Goal: Obtain resource: Download file/media

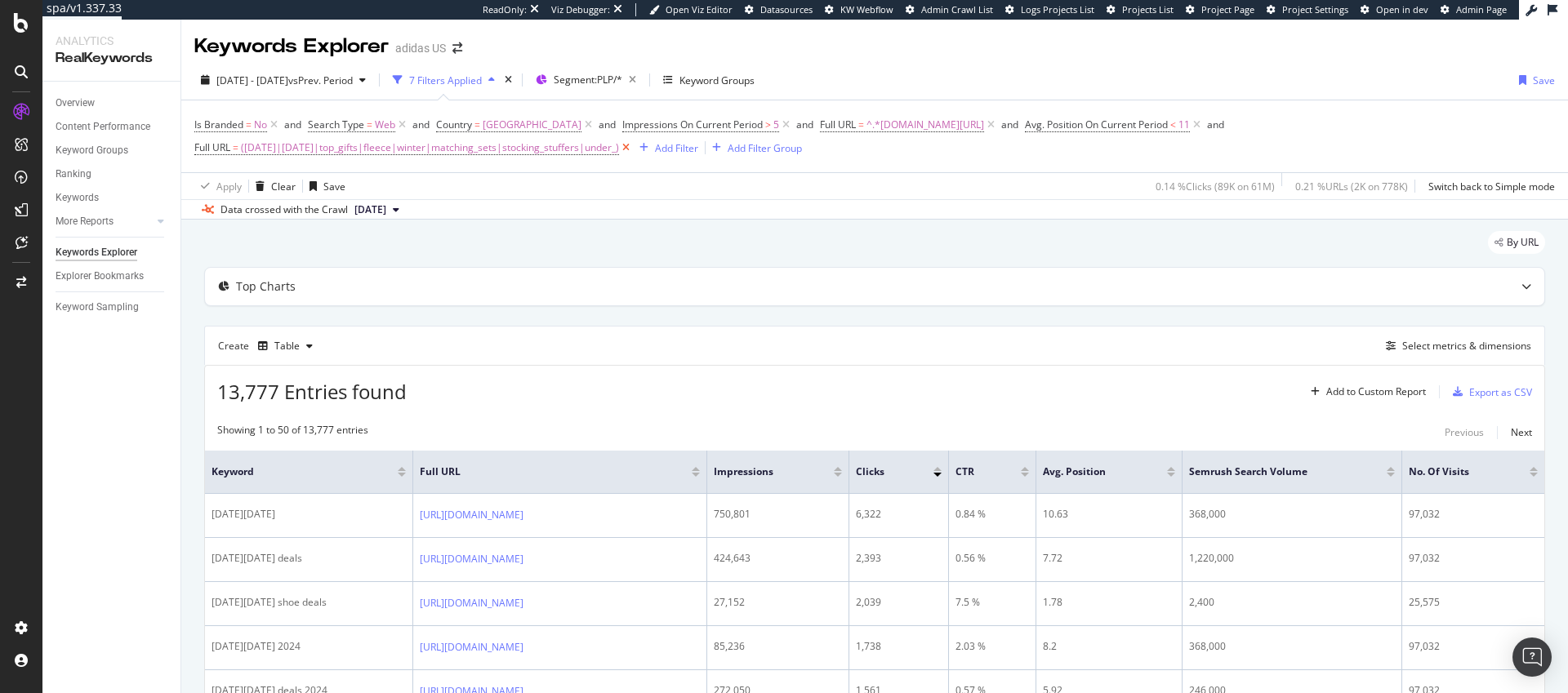
click at [633, 146] on icon at bounding box center [626, 148] width 14 height 17
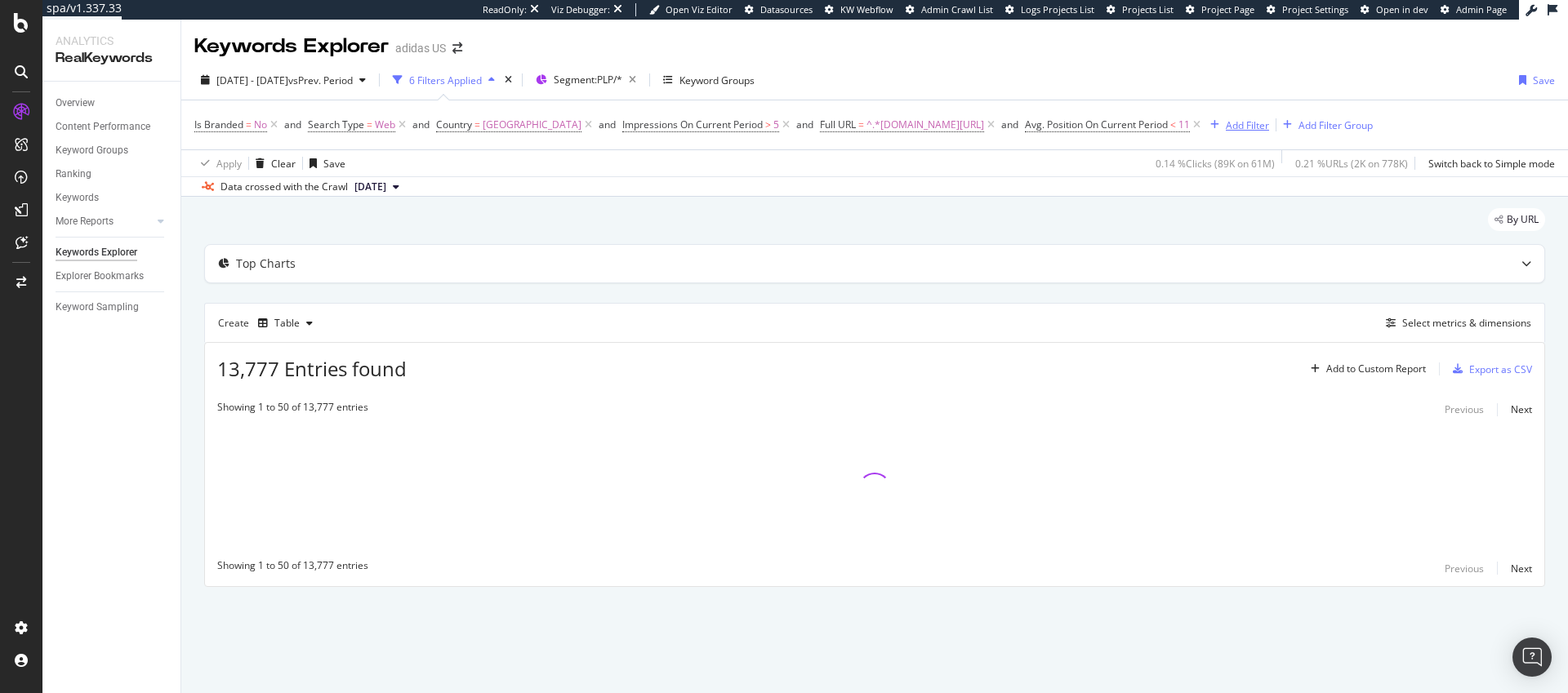
click at [1269, 127] on div "Add Filter" at bounding box center [1248, 126] width 44 height 14
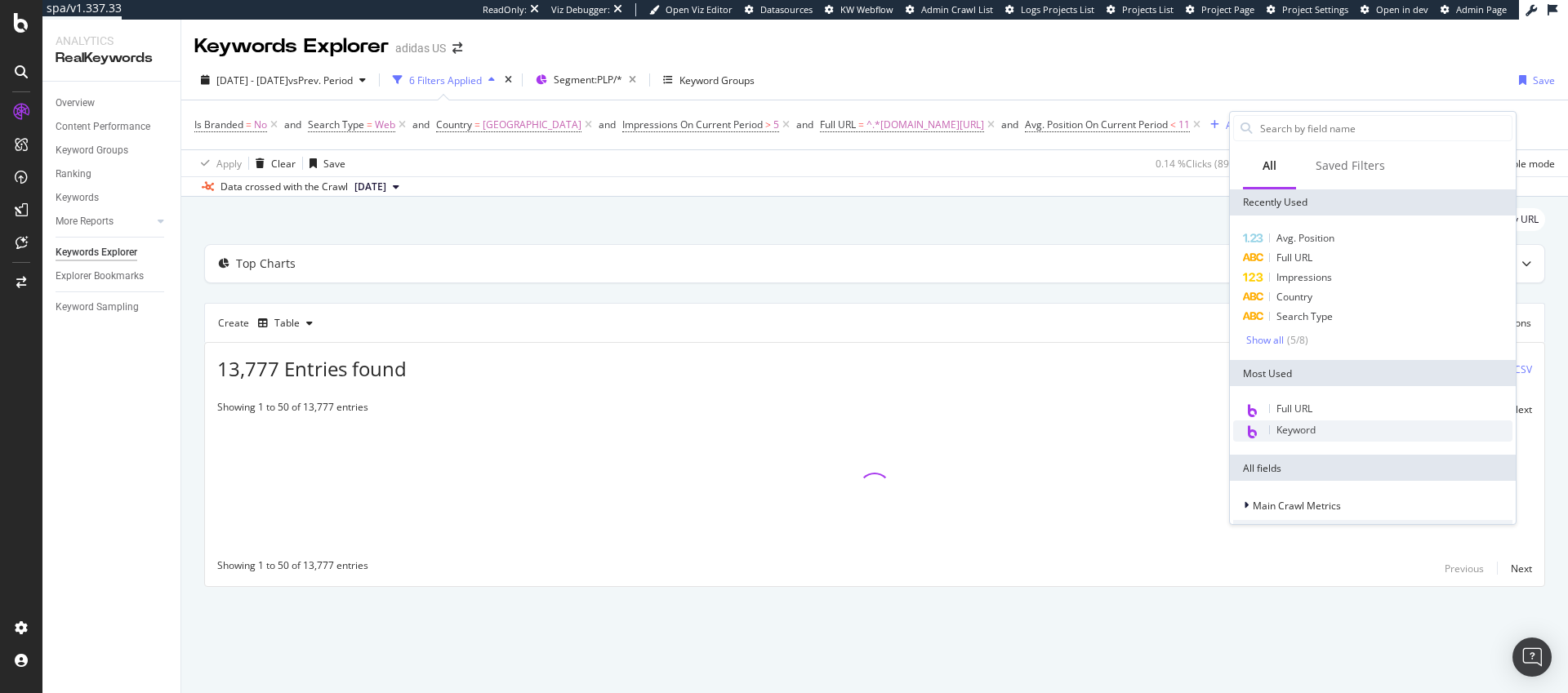
click at [1298, 430] on span "Keyword" at bounding box center [1296, 430] width 39 height 14
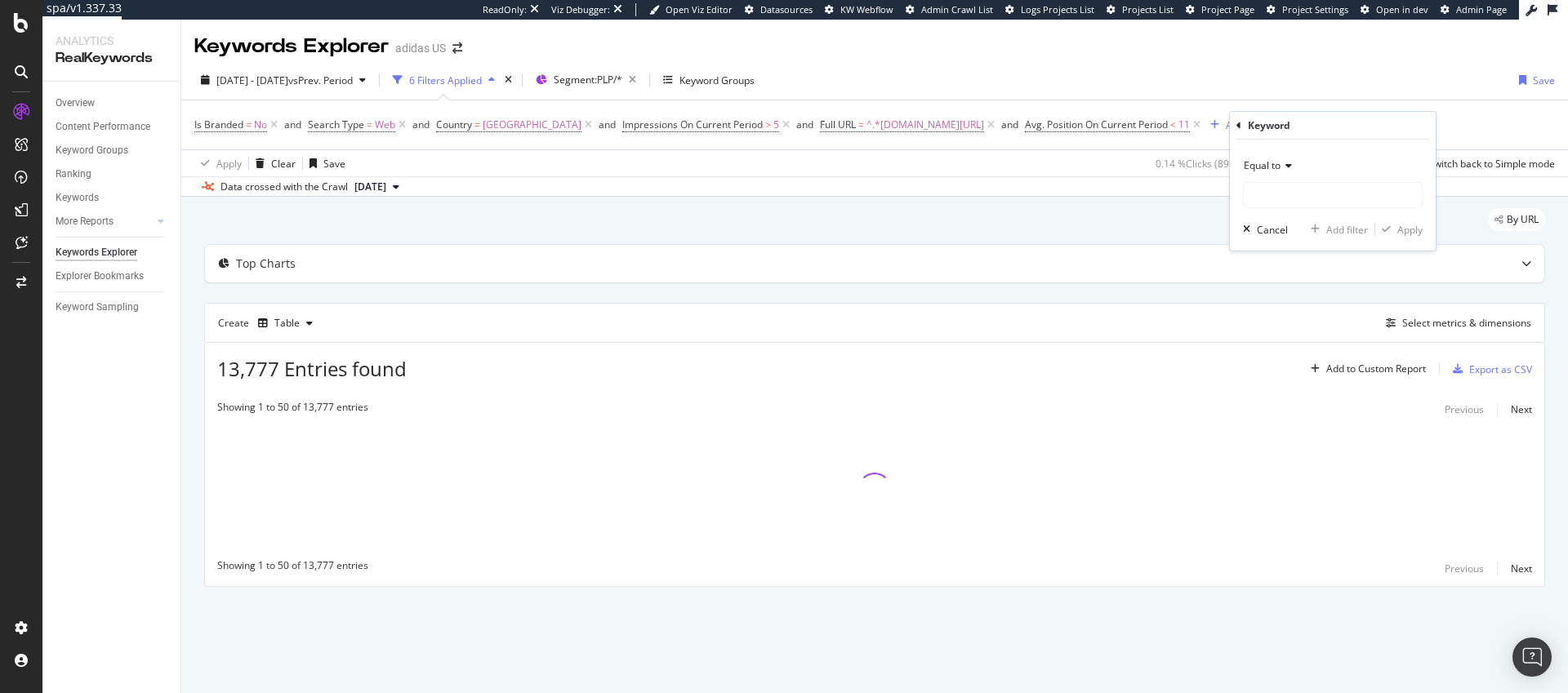
click at [1271, 168] on span "Equal to" at bounding box center [1262, 165] width 37 height 14
click at [1267, 164] on span "Equal to" at bounding box center [1262, 165] width 37 height 14
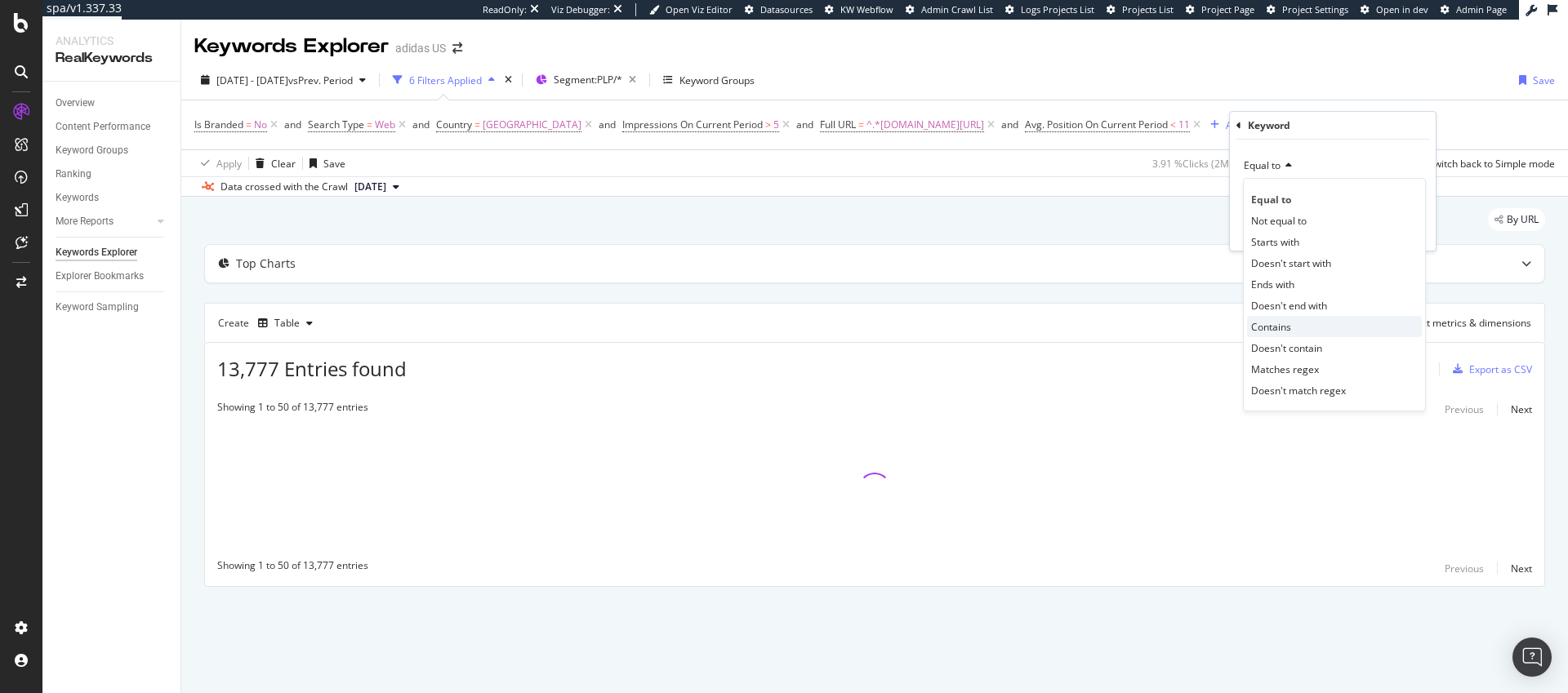
click at [1294, 328] on div "Contains" at bounding box center [1335, 327] width 175 height 21
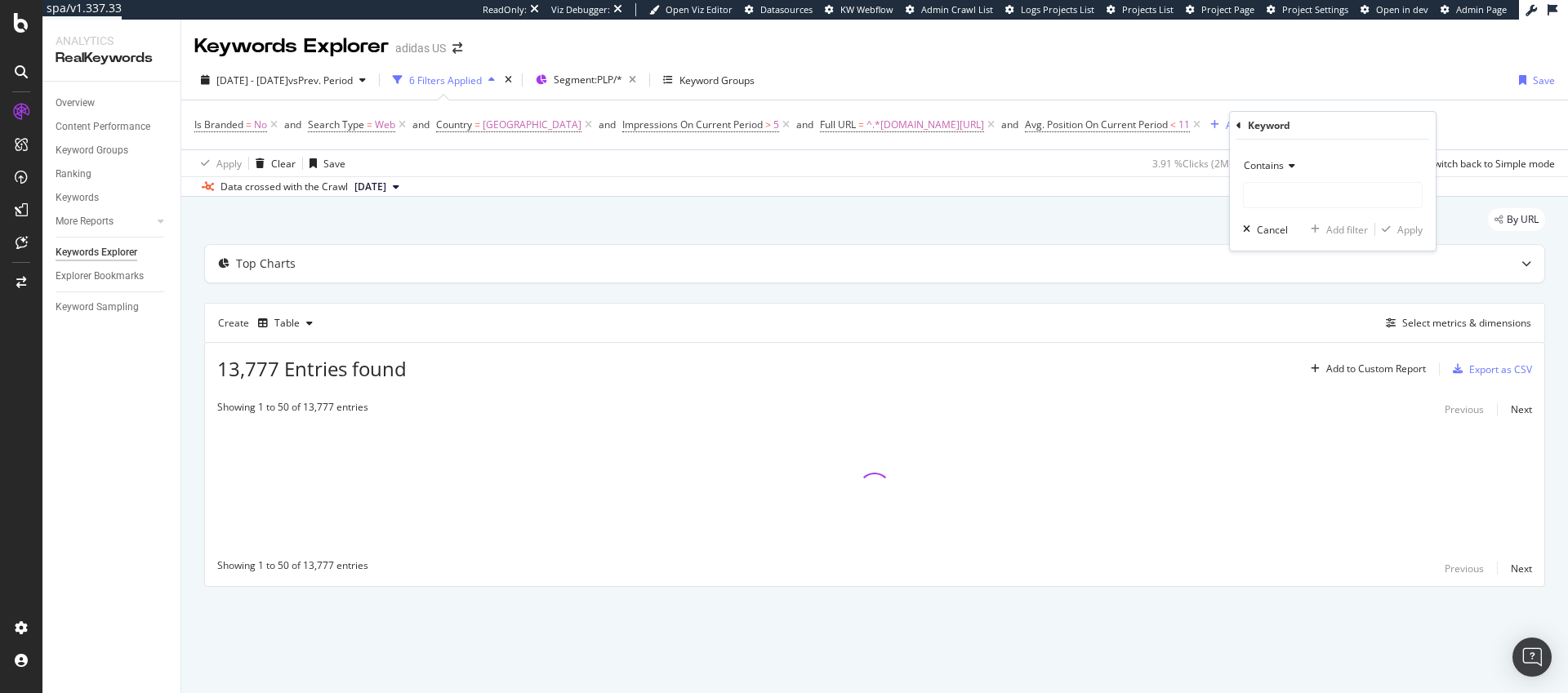
click at [1274, 169] on span "Contains" at bounding box center [1264, 165] width 40 height 14
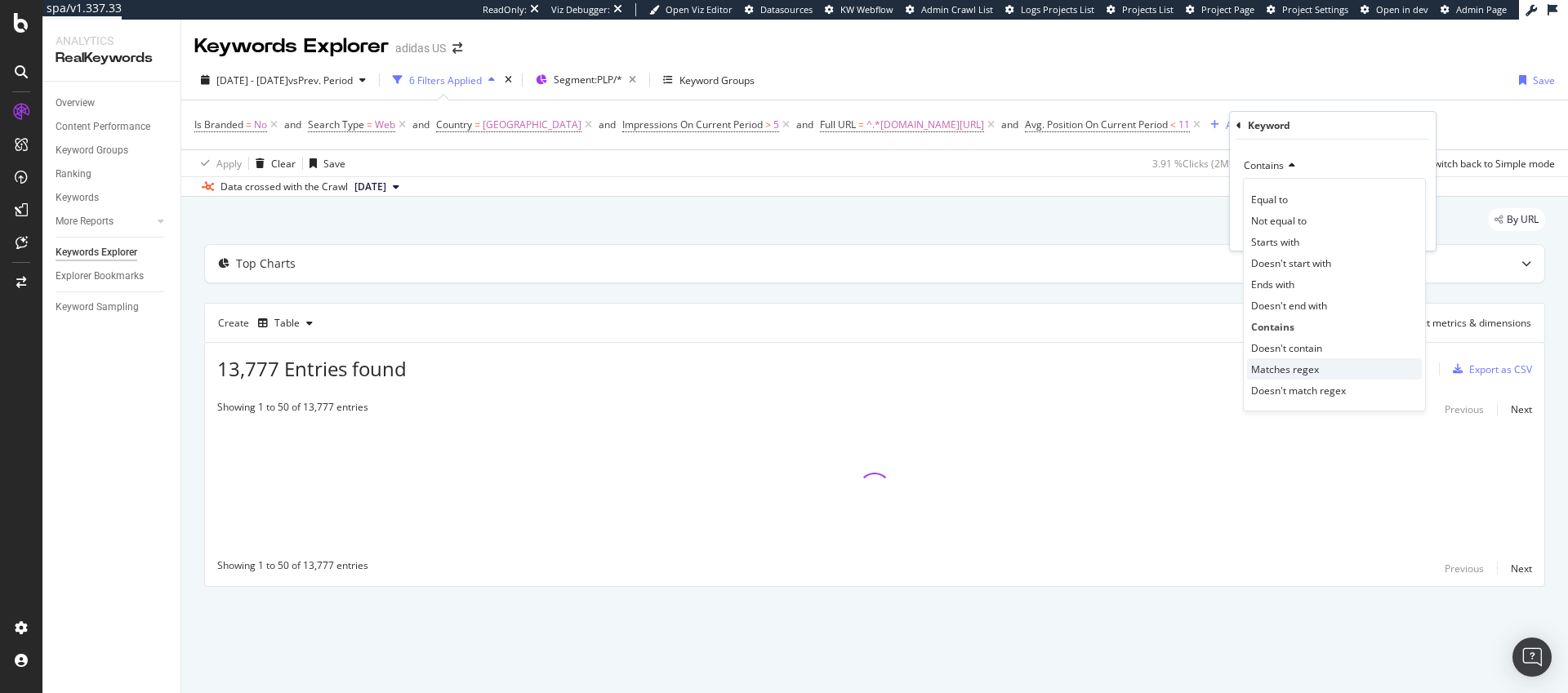
click at [1292, 372] on span "Matches regex" at bounding box center [1286, 370] width 68 height 14
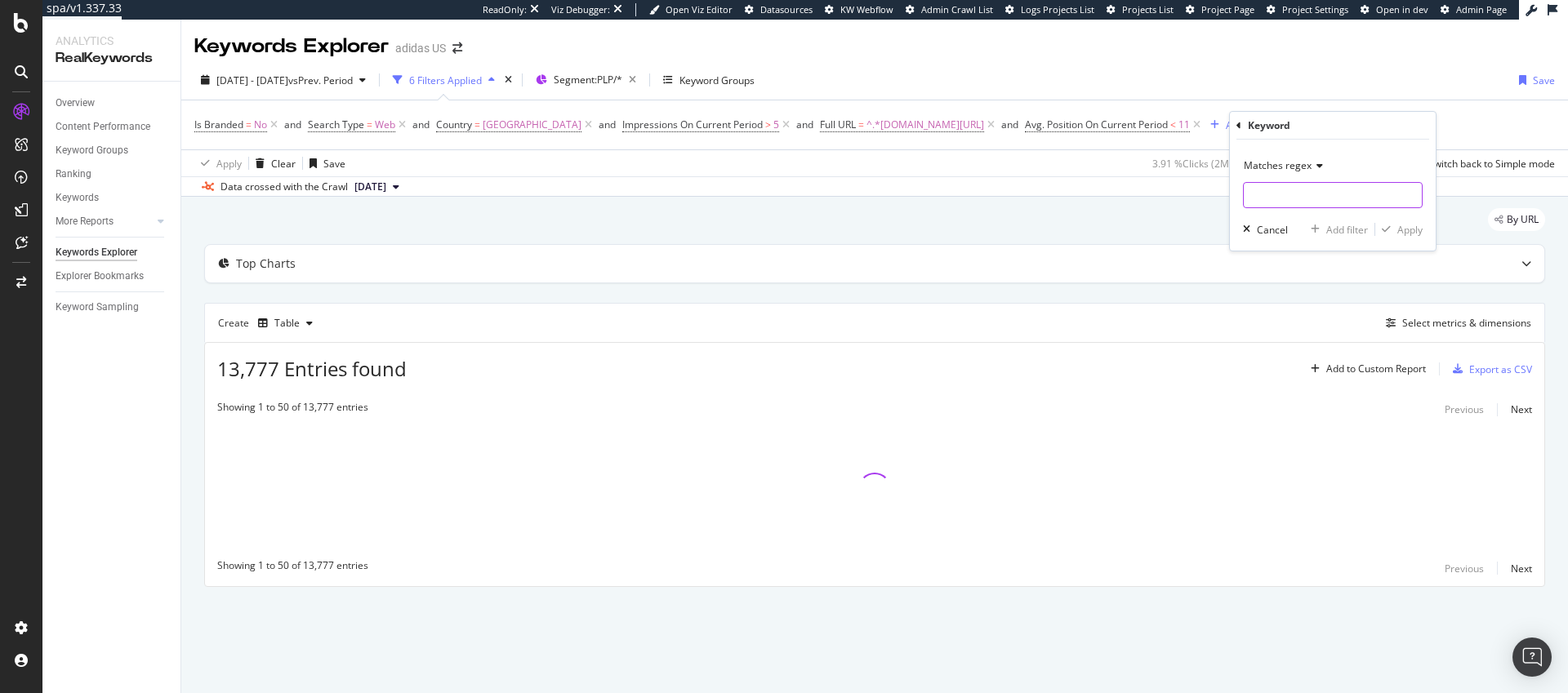
click at [1276, 198] on input "text" at bounding box center [1333, 195] width 178 height 26
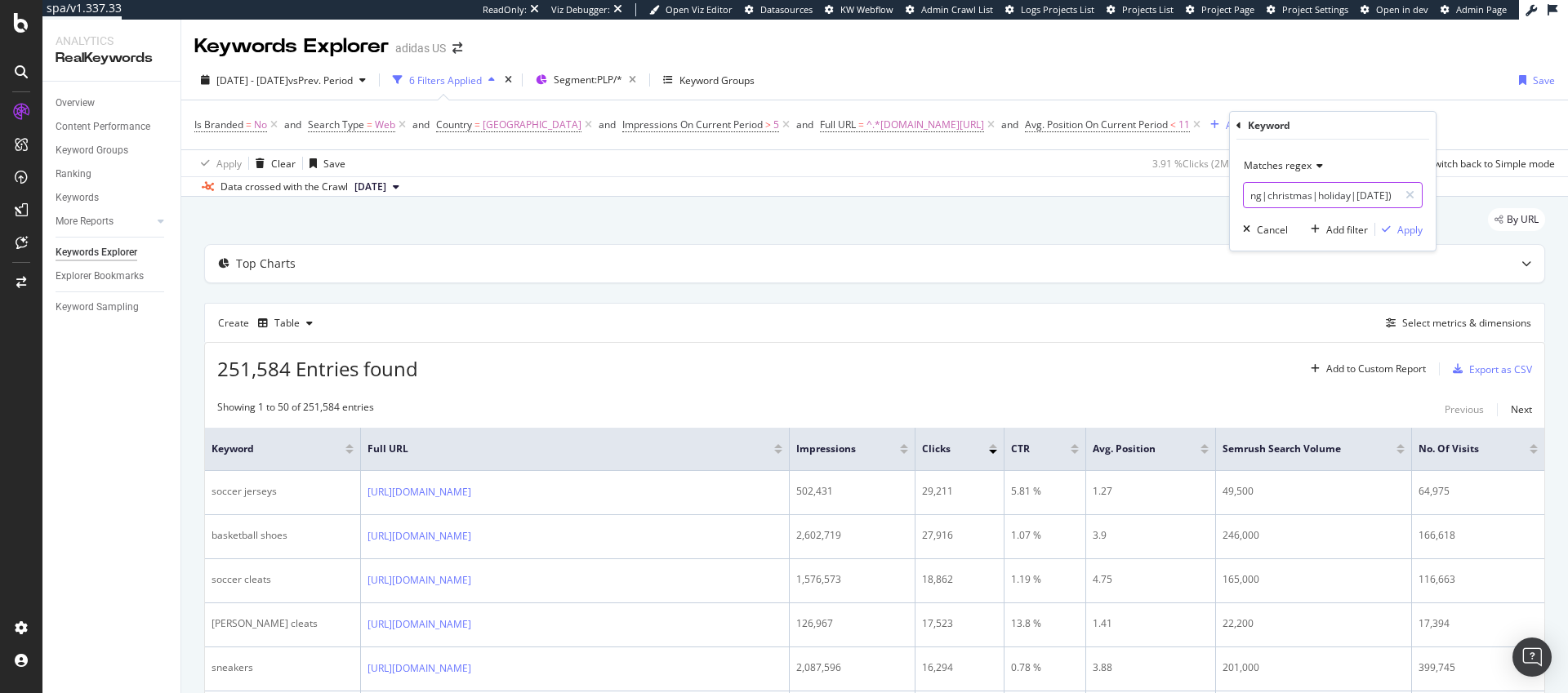
scroll to position [0, 428]
type input "(black friday|cyber monday|stocking stuffers|gifts for|gifts under|fleece|winte…"
click at [1410, 232] on div "Apply" at bounding box center [1410, 230] width 25 height 14
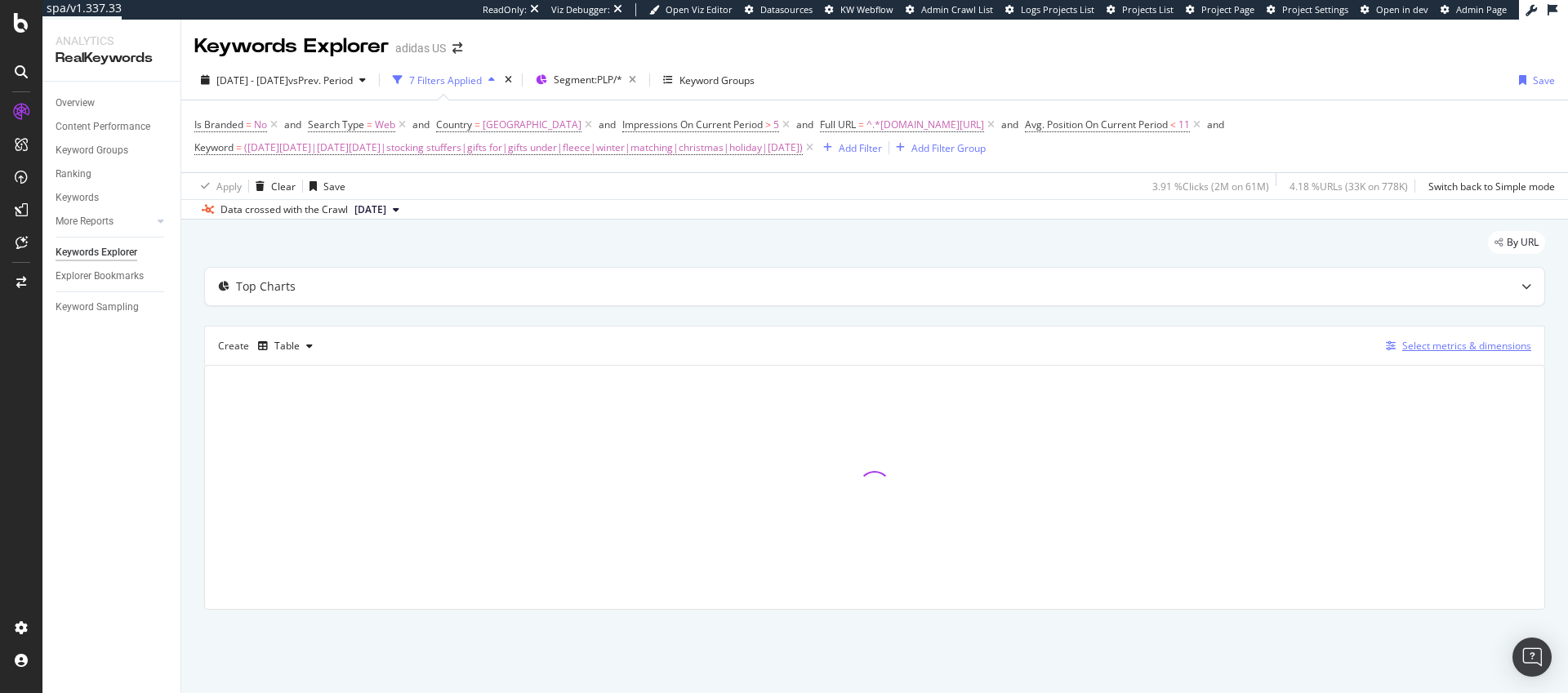
click at [1481, 343] on div "Select metrics & dimensions" at bounding box center [1467, 346] width 129 height 14
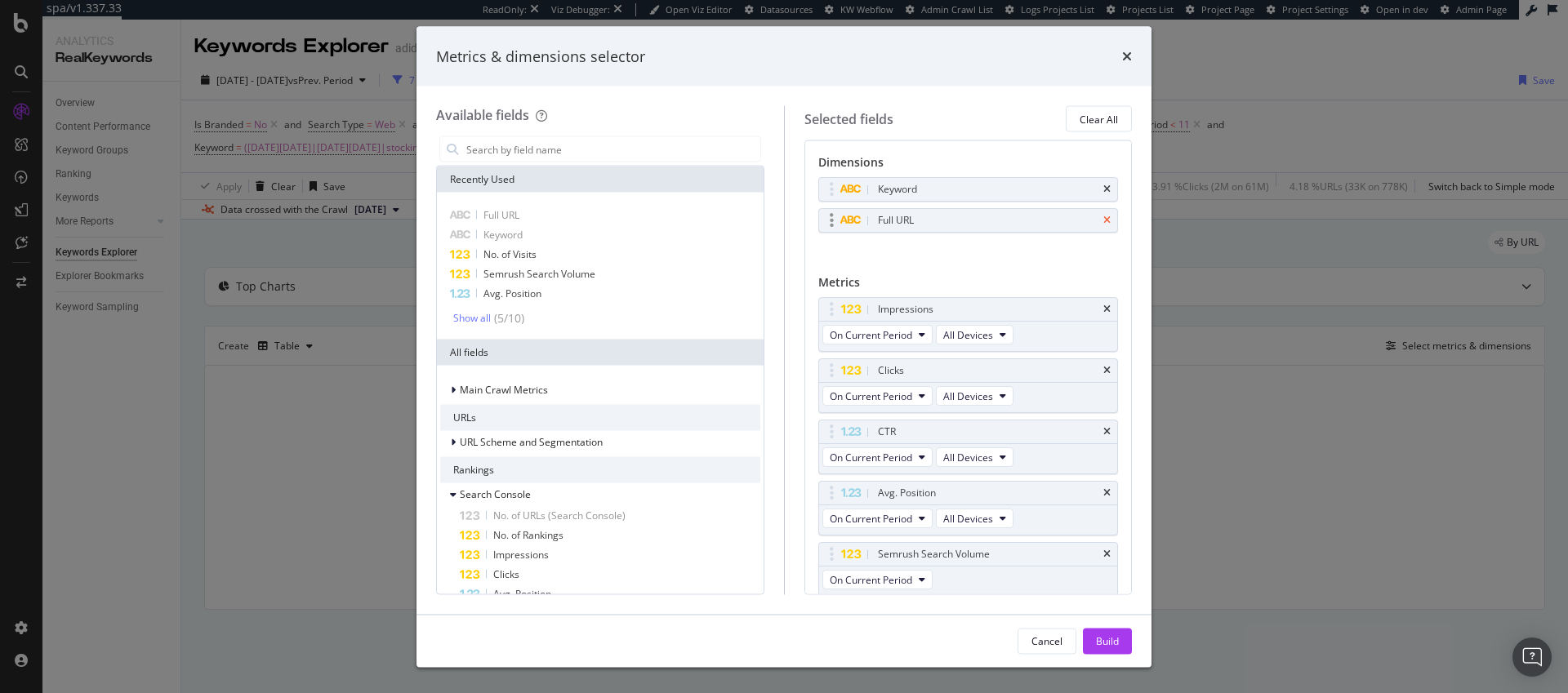
click at [1104, 218] on icon "times" at bounding box center [1107, 220] width 7 height 10
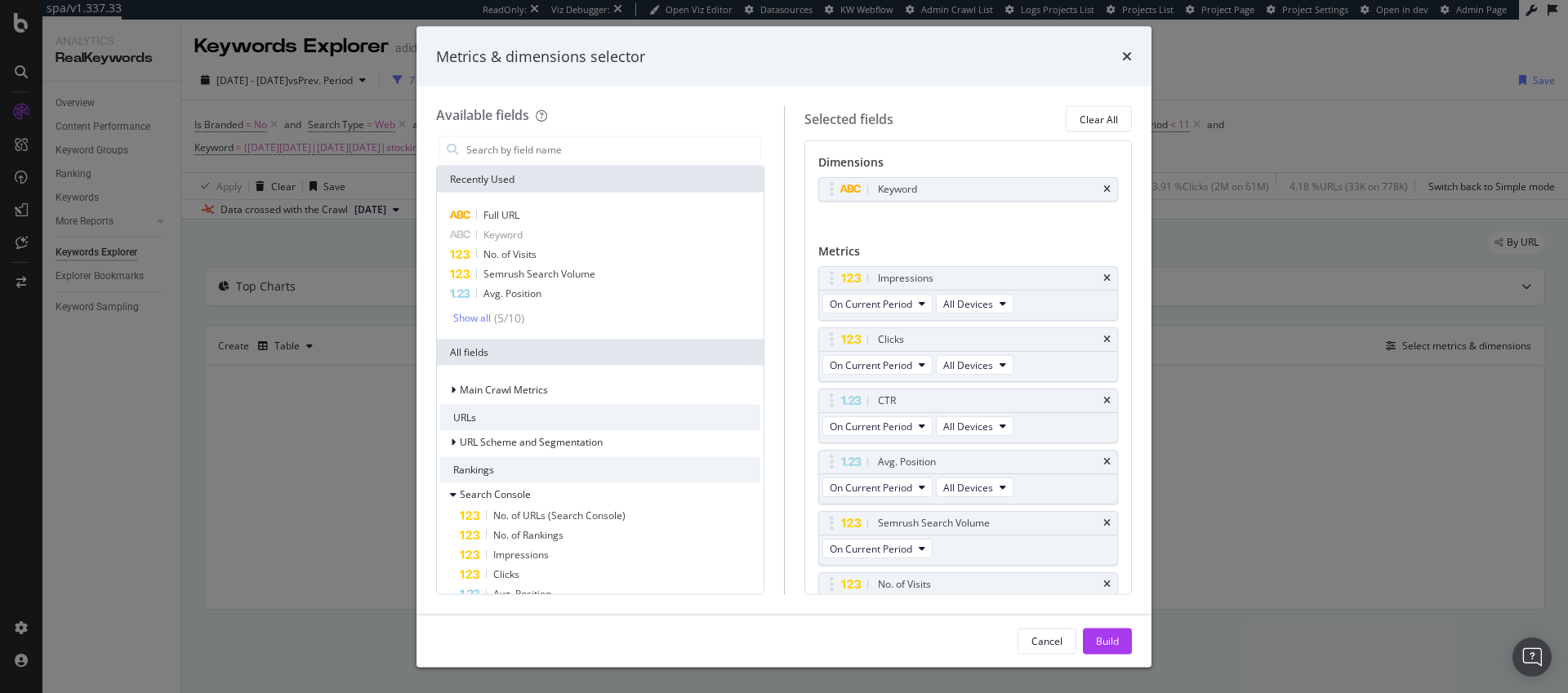
click at [1107, 642] on div "Build" at bounding box center [1107, 641] width 23 height 14
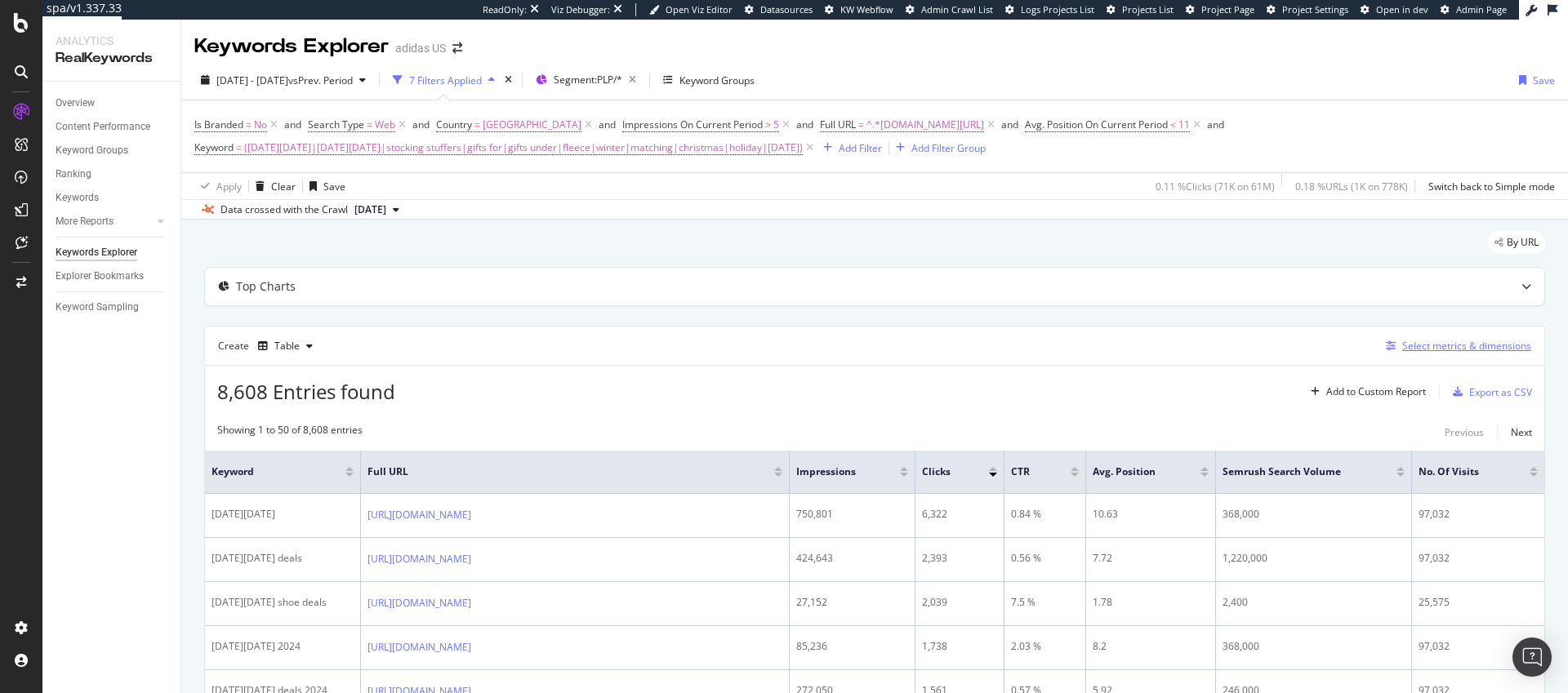
click at [1432, 343] on div "Select metrics & dimensions" at bounding box center [1467, 346] width 129 height 14
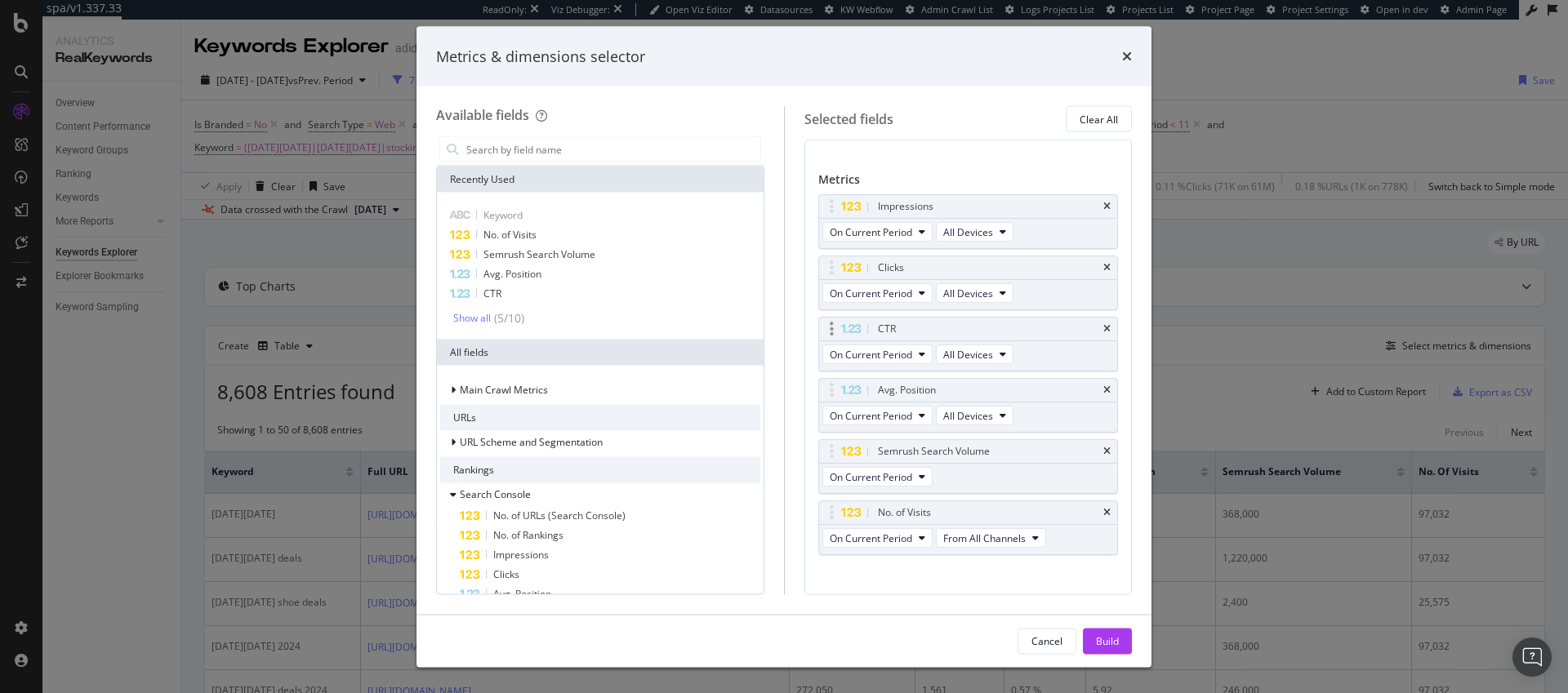
scroll to position [87, 0]
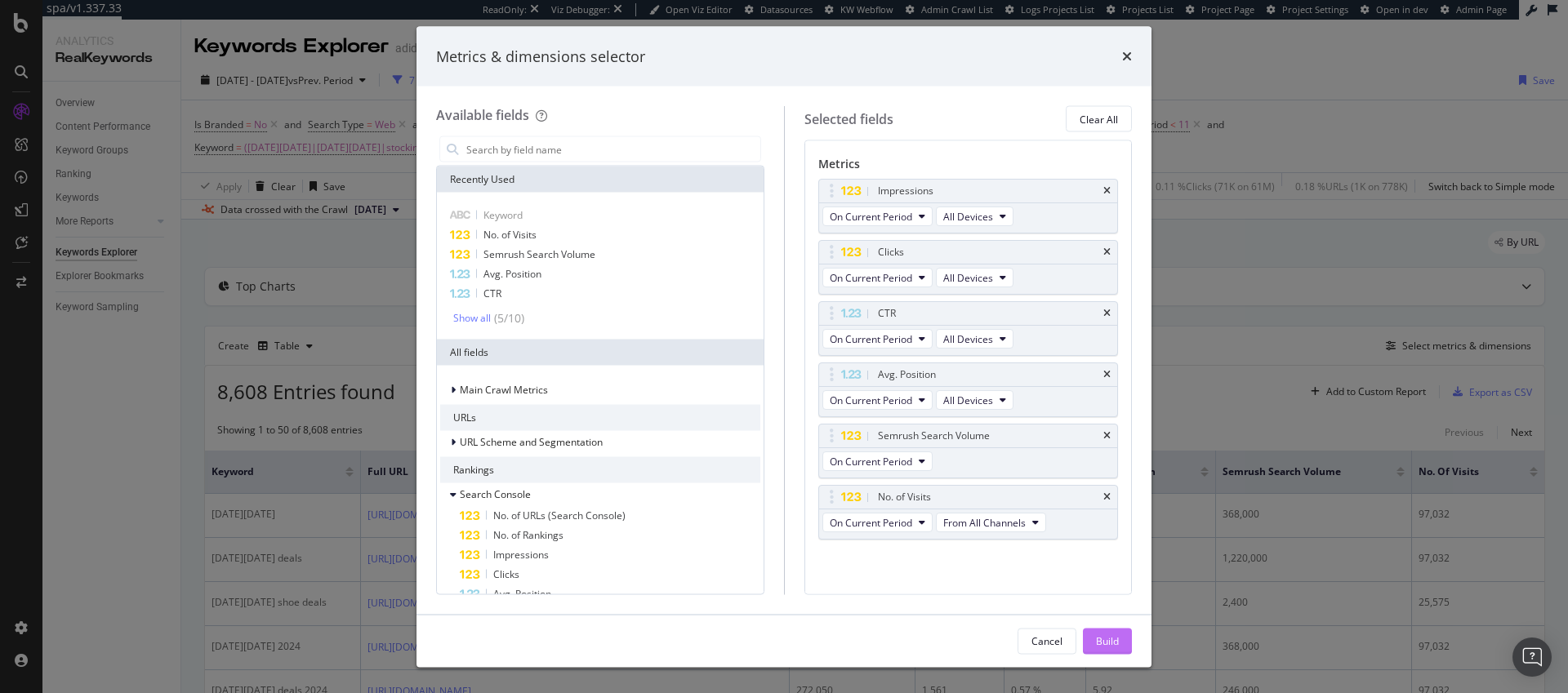
click at [1103, 635] on div "Build" at bounding box center [1107, 641] width 23 height 14
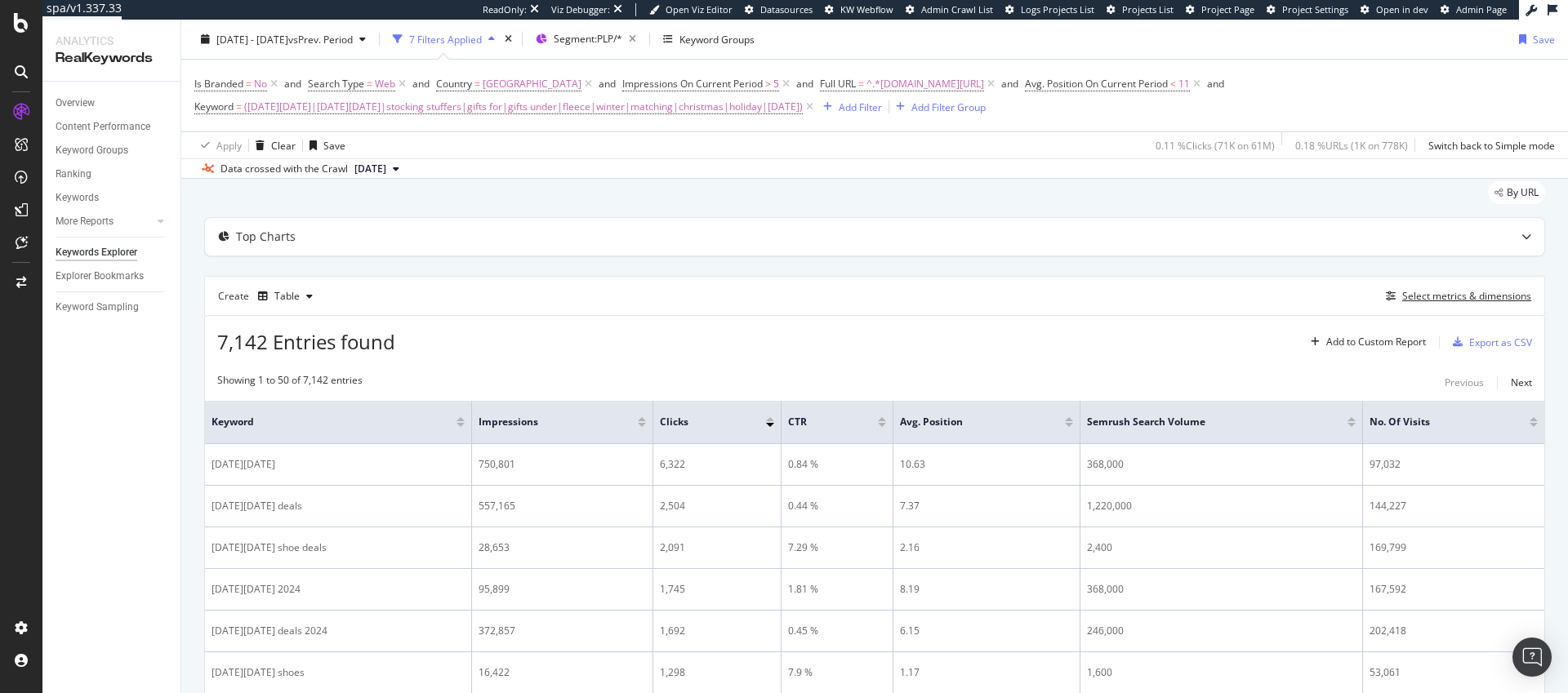
scroll to position [45, 0]
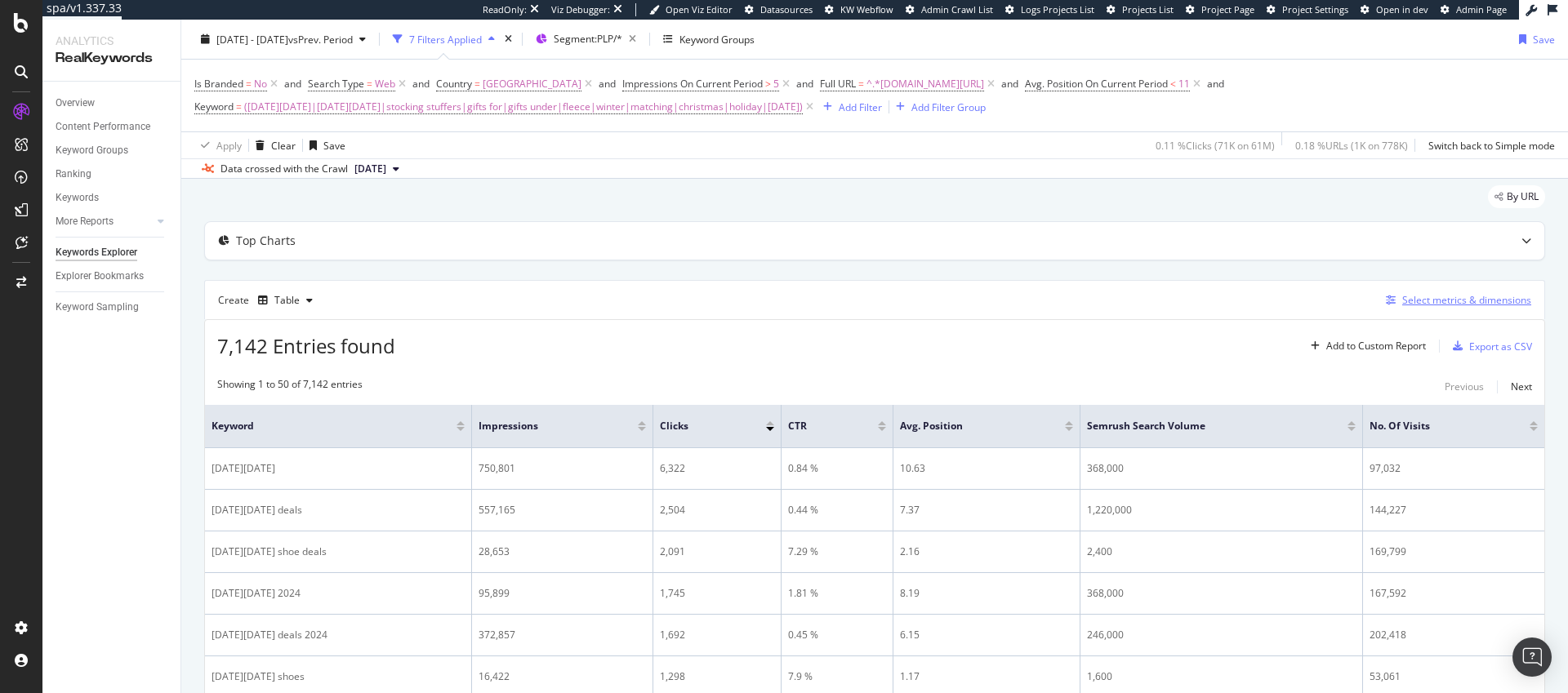
click at [1430, 301] on div "Select metrics & dimensions" at bounding box center [1467, 301] width 129 height 14
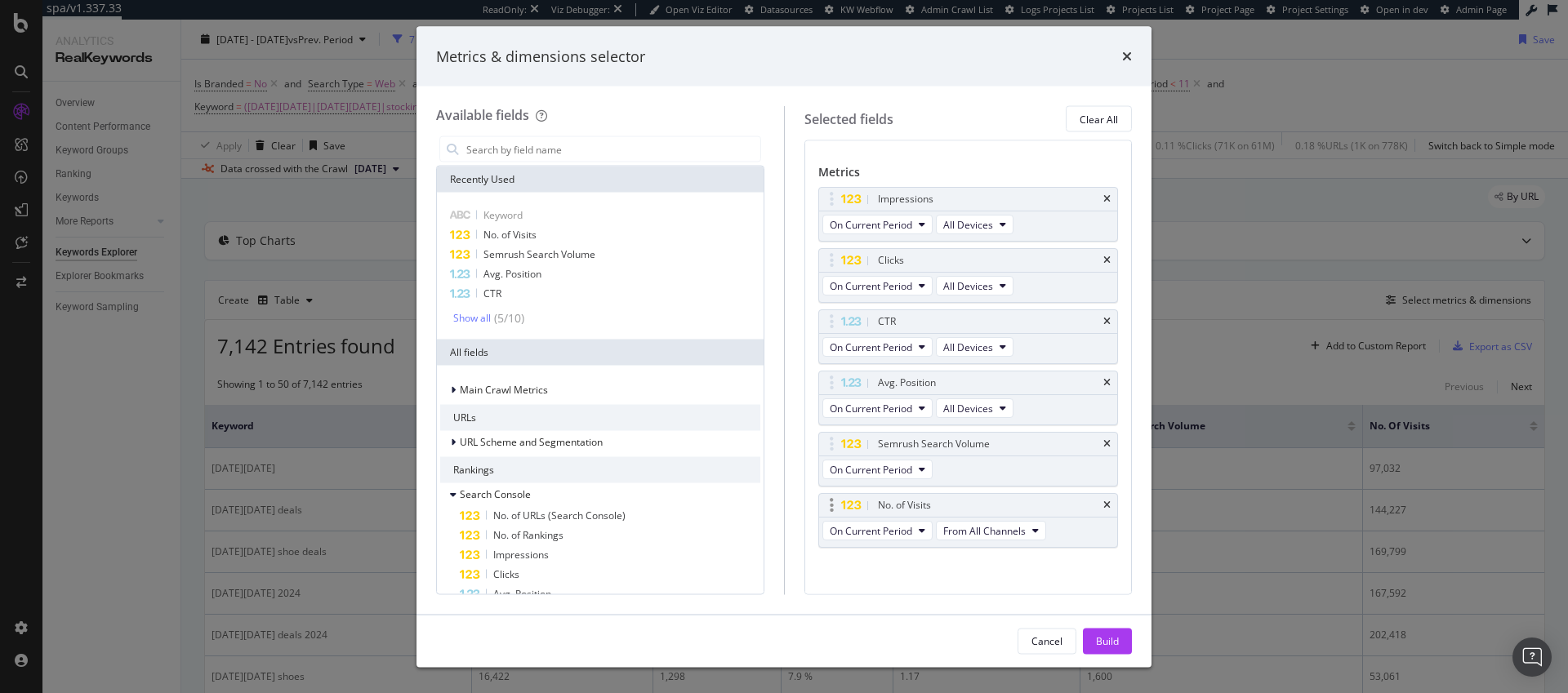
scroll to position [87, 0]
click at [1104, 493] on icon "times" at bounding box center [1107, 497] width 7 height 10
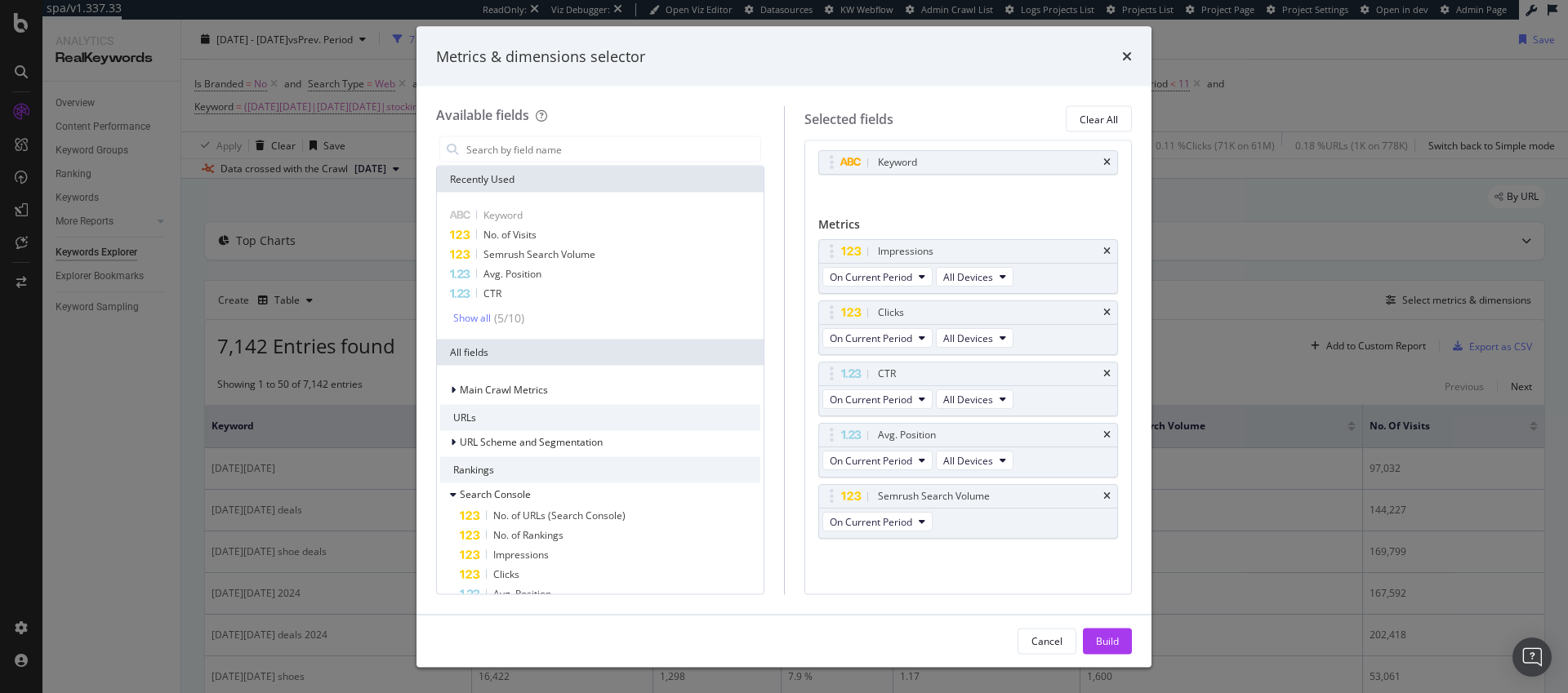
scroll to position [27, 0]
click at [1118, 645] on div "Build" at bounding box center [1107, 641] width 23 height 14
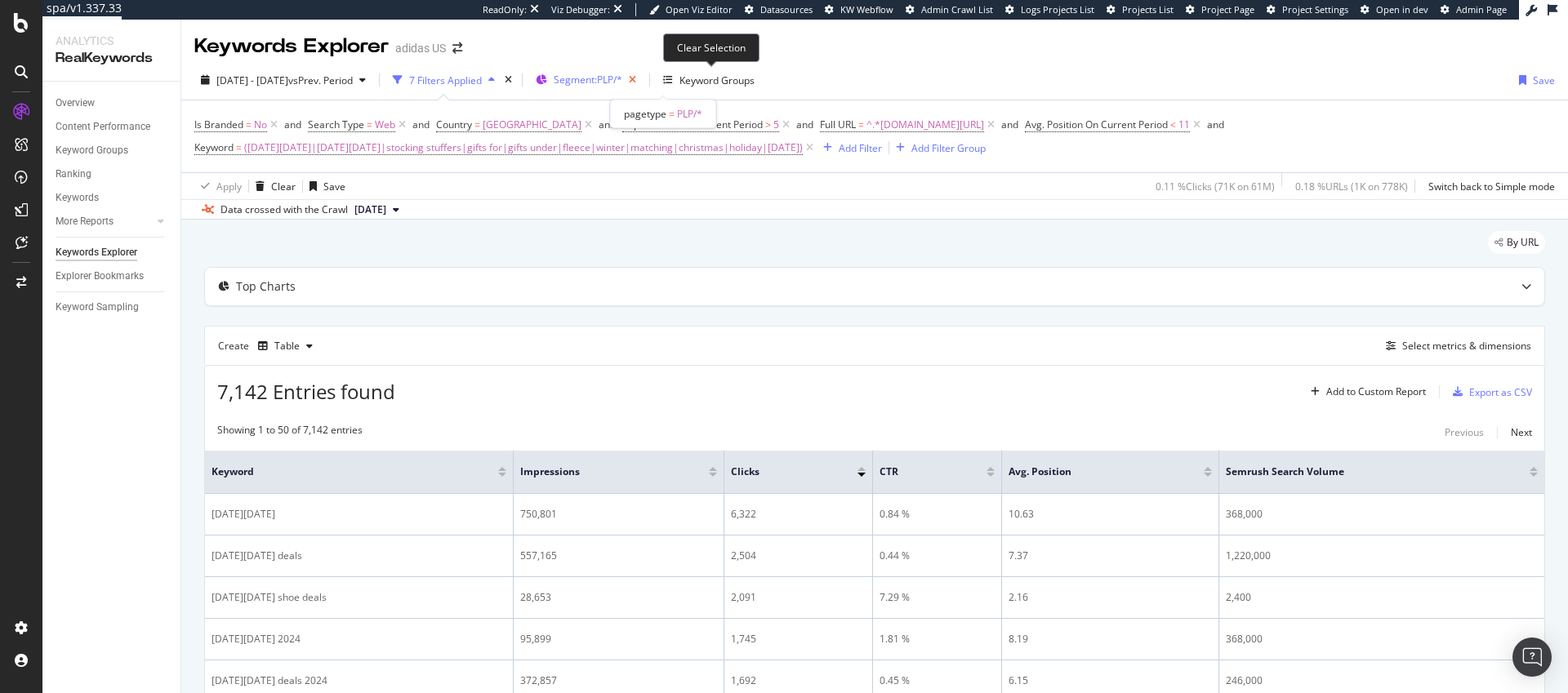
click at [643, 80] on icon "button" at bounding box center [632, 80] width 20 height 23
click at [1479, 393] on div "Export as CSV" at bounding box center [1501, 392] width 63 height 14
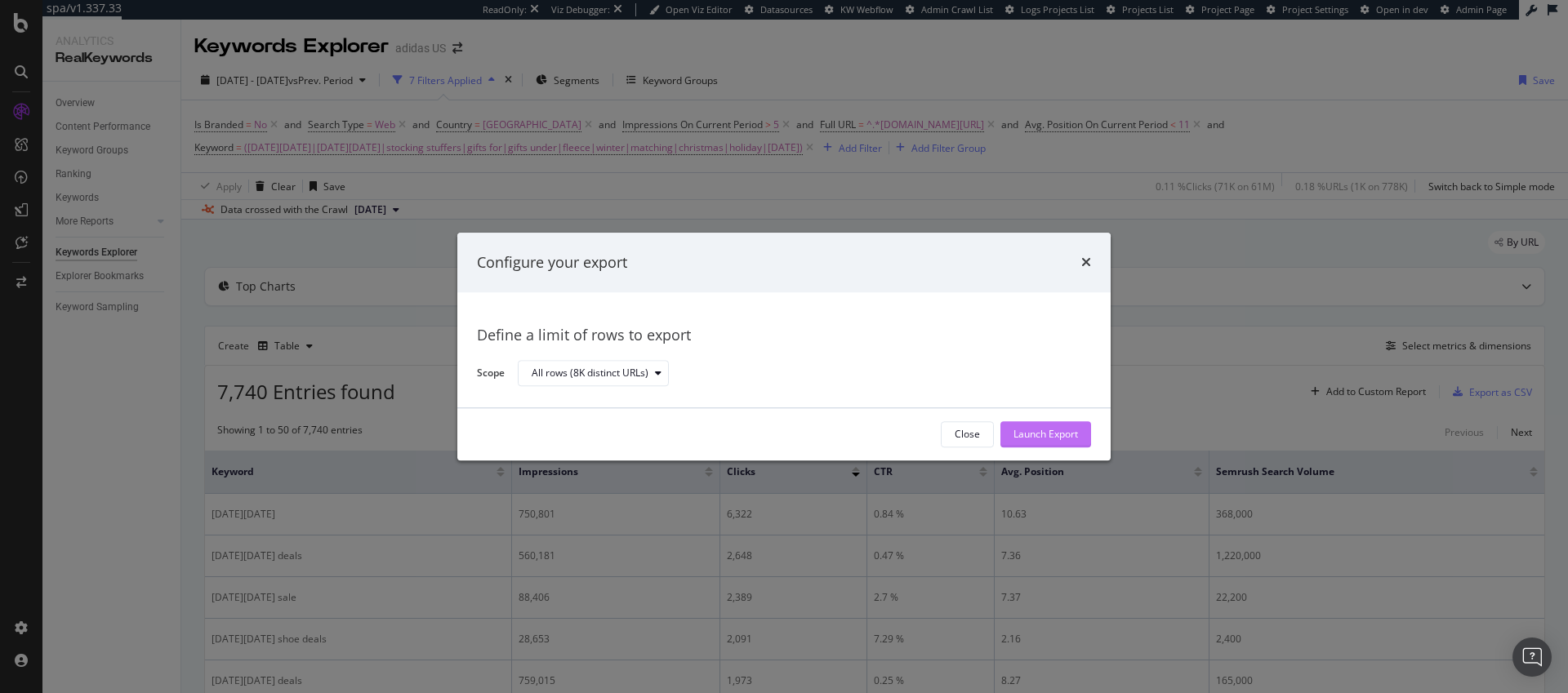
click at [1059, 433] on div "Launch Export" at bounding box center [1046, 435] width 65 height 14
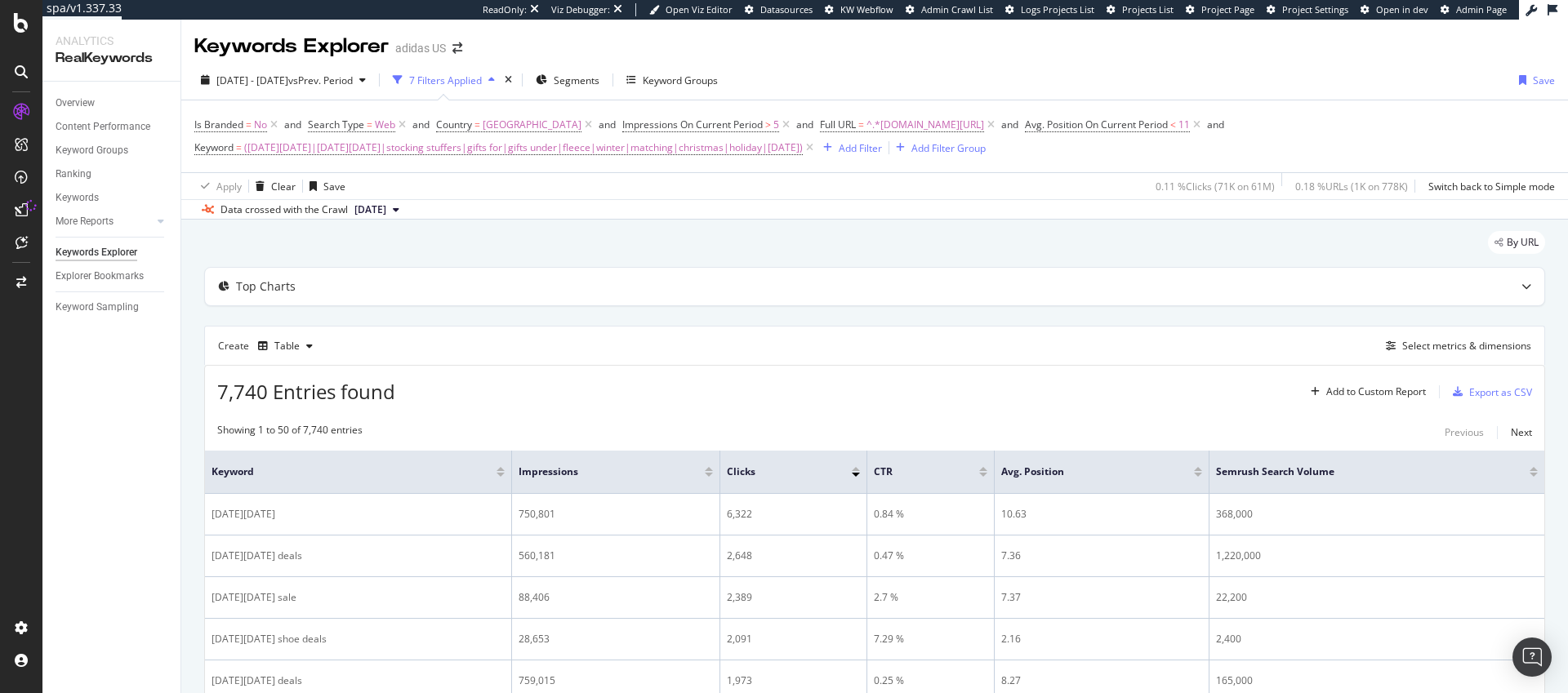
click at [1370, 49] on div "Keywords Explorer adidas US" at bounding box center [874, 39] width 1387 height 41
